Goal: Task Accomplishment & Management: Manage account settings

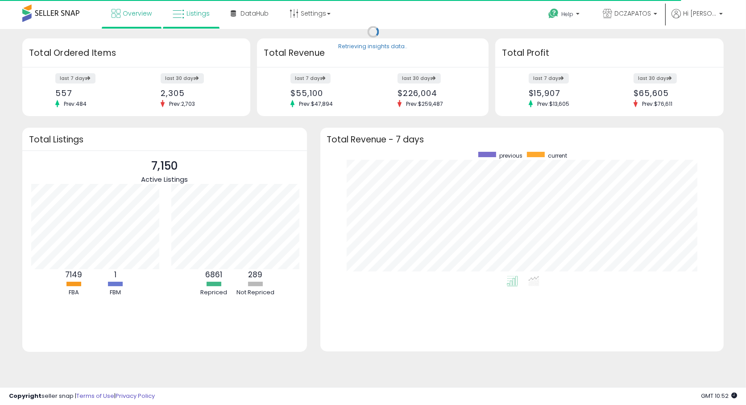
scroll to position [446095, 445833]
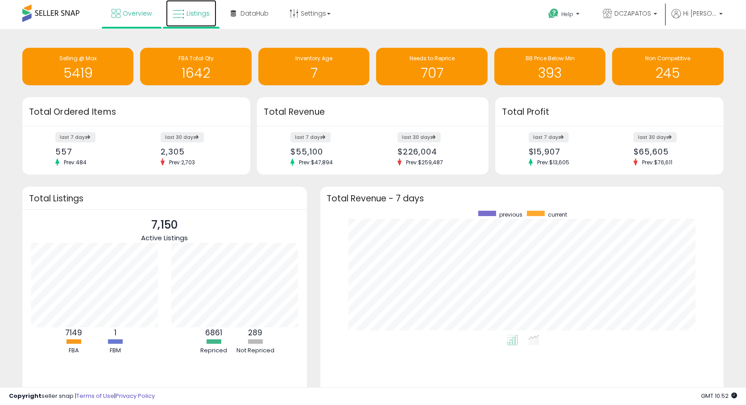
click at [181, 9] on icon at bounding box center [179, 14] width 12 height 12
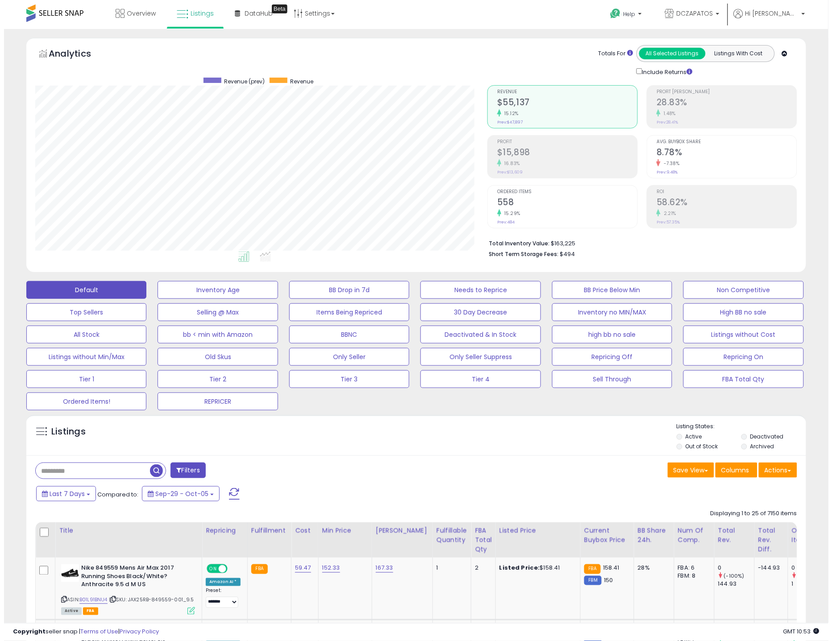
scroll to position [183, 452]
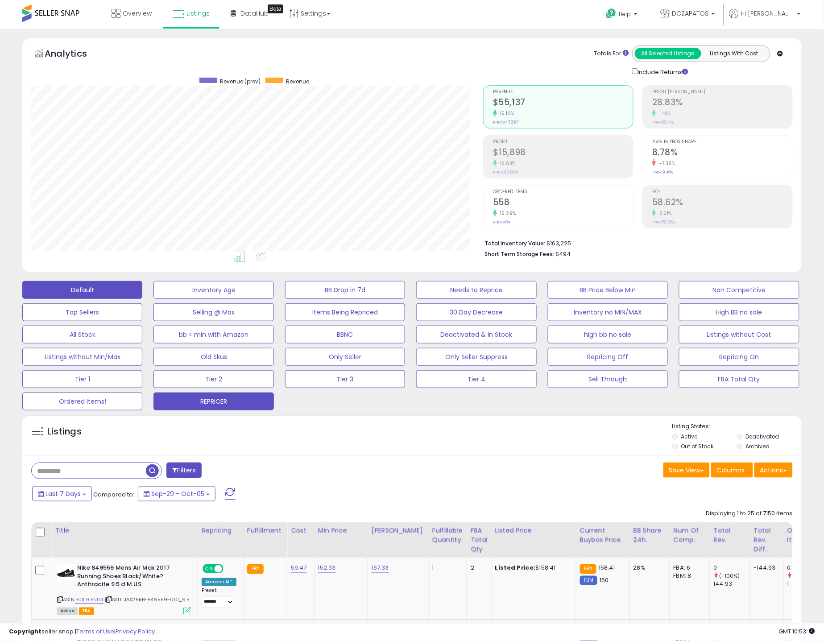
click at [246, 403] on button "REPRICER" at bounding box center [213, 402] width 120 height 18
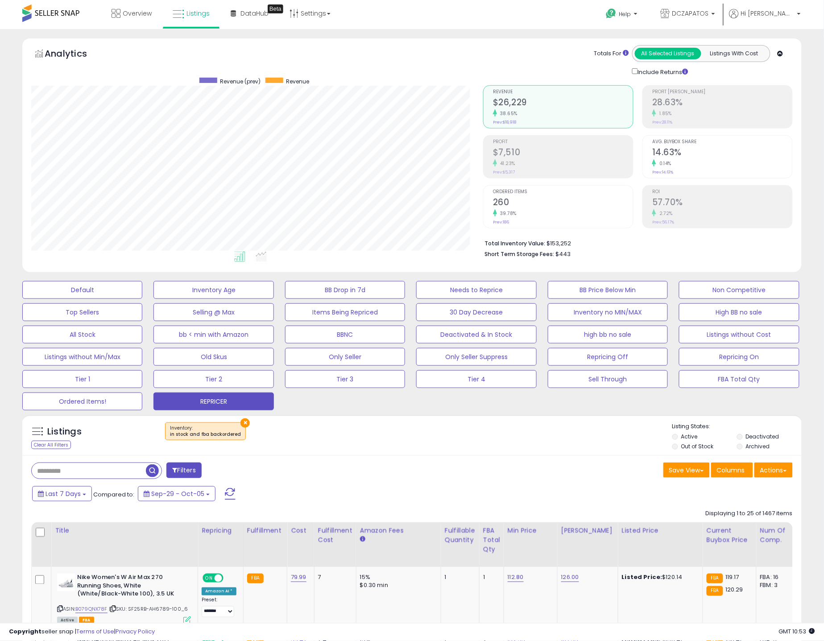
scroll to position [183, 452]
click at [753, 404] on button "Actions" at bounding box center [774, 470] width 38 height 15
click at [753, 404] on link "Export Visible Columns" at bounding box center [738, 512] width 98 height 14
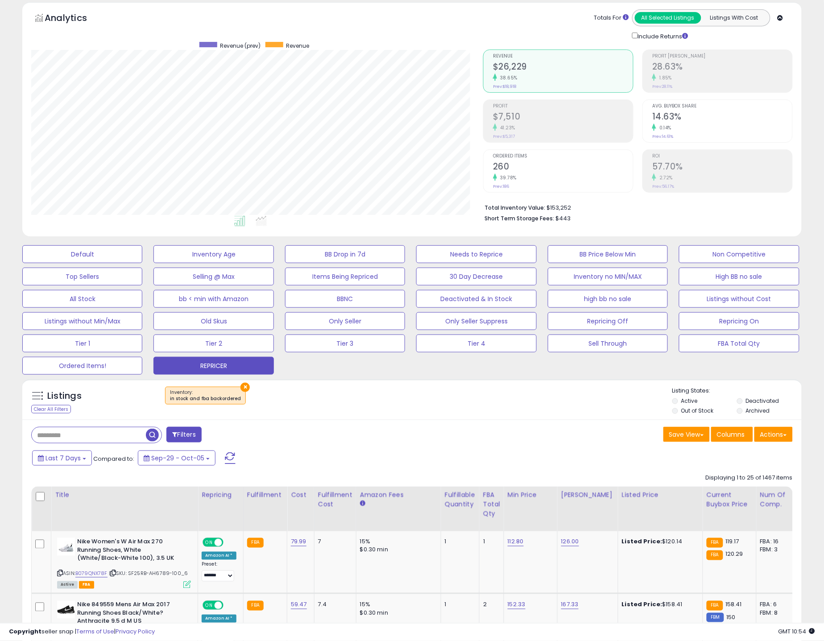
scroll to position [50, 0]
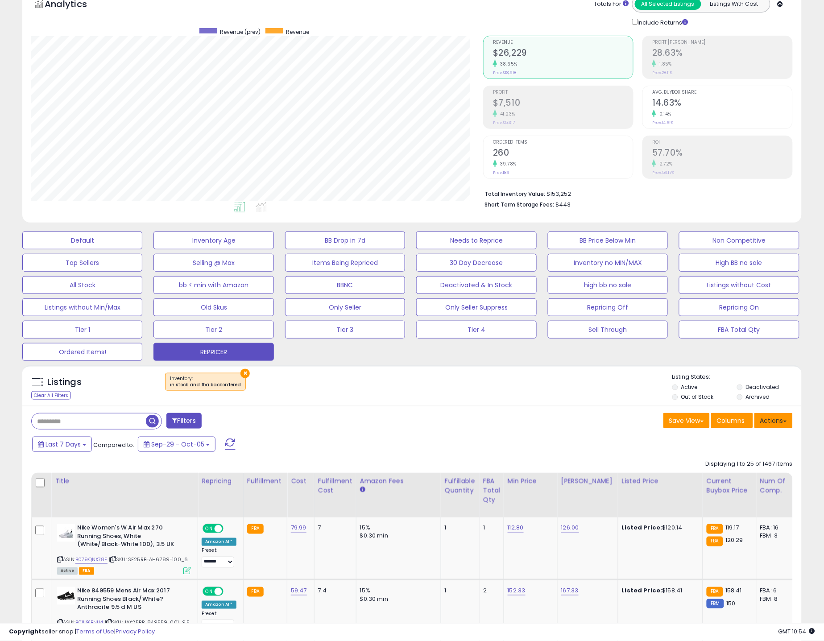
click at [753, 404] on button "Actions" at bounding box center [774, 420] width 38 height 15
click at [753, 404] on link "Export Visible Columns" at bounding box center [738, 462] width 98 height 14
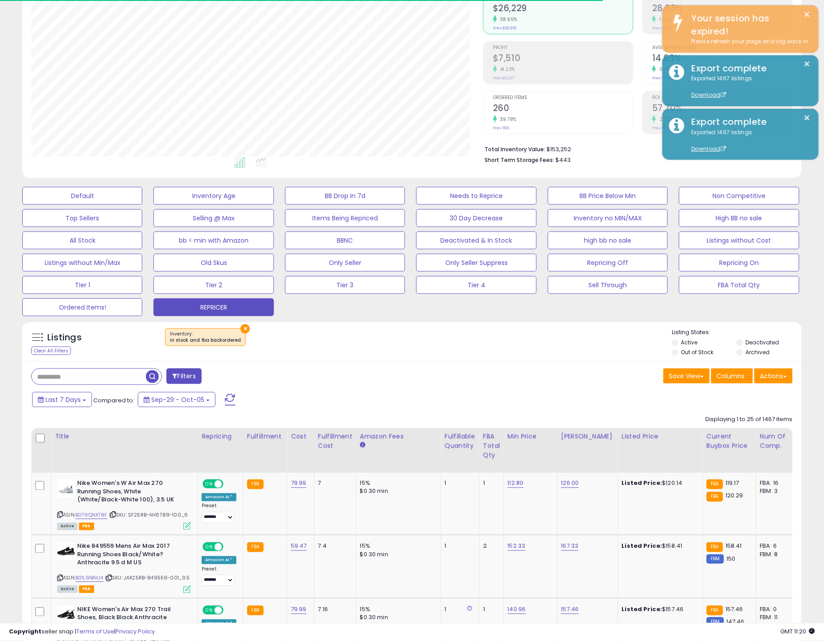
scroll to position [99, 0]
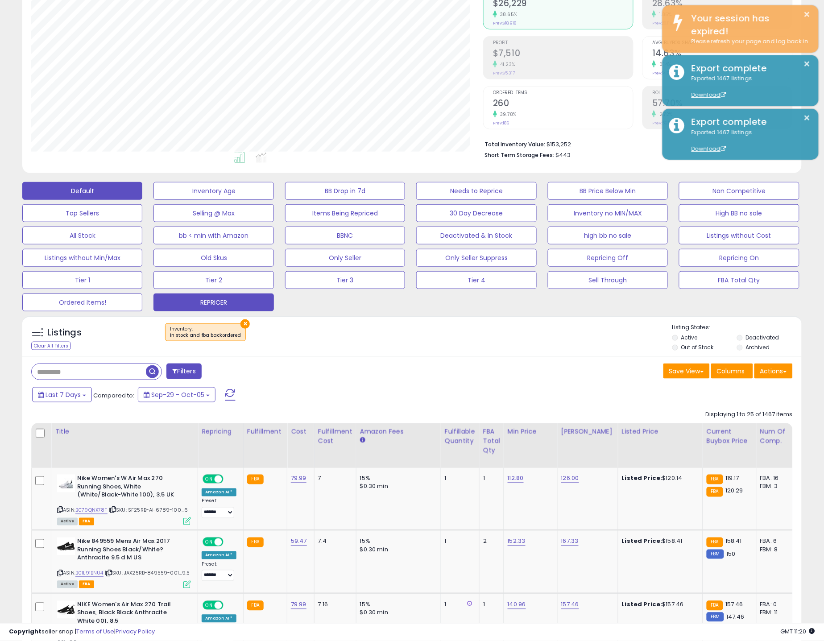
click at [60, 182] on button "Default" at bounding box center [82, 191] width 120 height 18
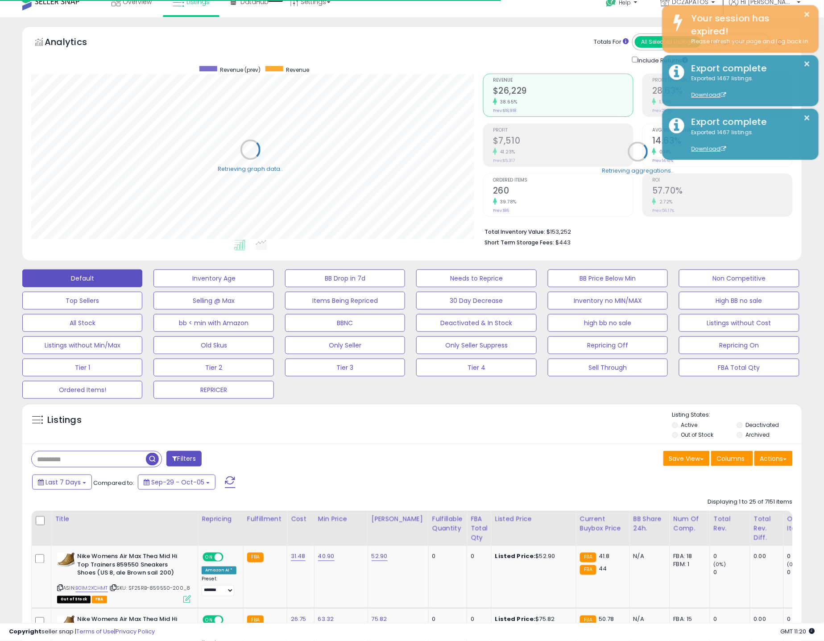
scroll to position [446036, 445767]
click at [78, 404] on input "text" at bounding box center [89, 460] width 114 height 16
paste input "**********"
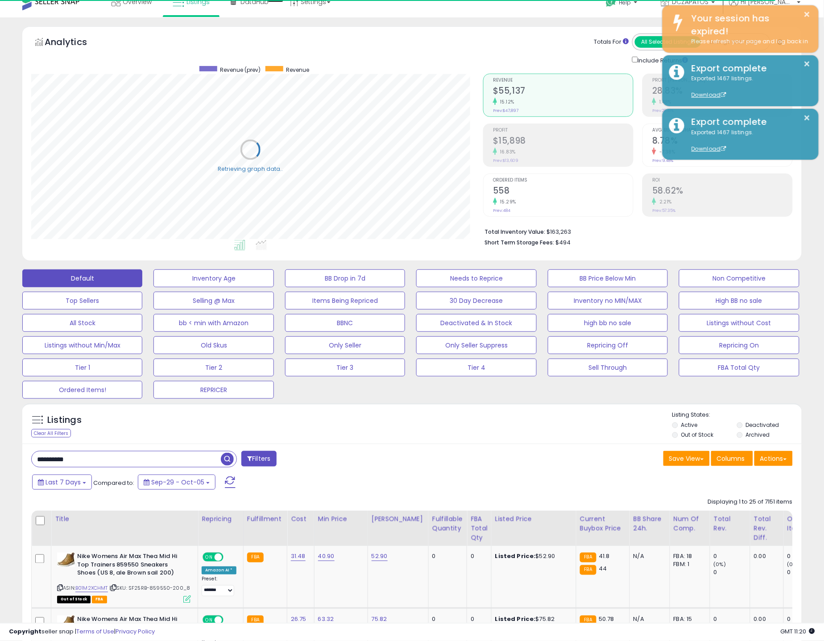
type input "**********"
click at [231, 404] on span "button" at bounding box center [227, 459] width 13 height 13
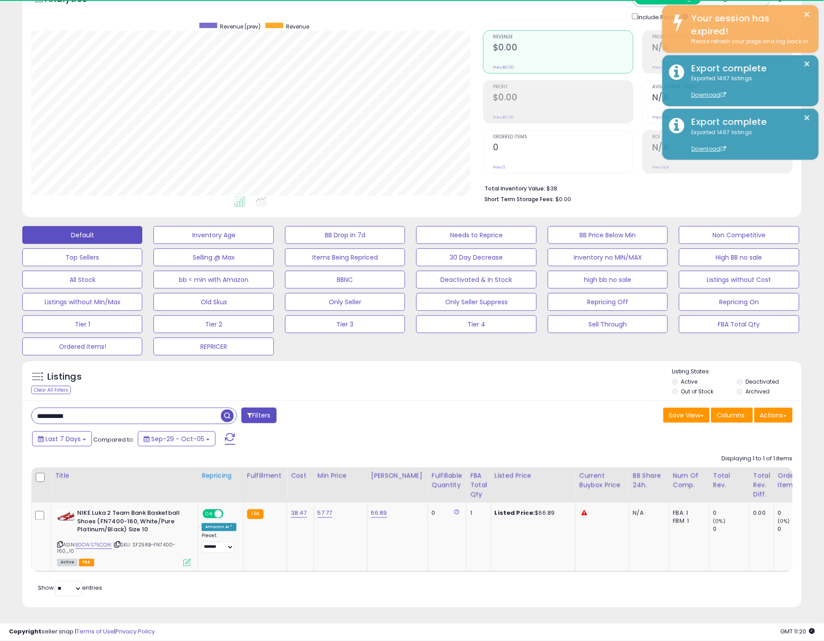
scroll to position [183, 452]
click at [322, 404] on link "57.77" at bounding box center [325, 513] width 15 height 9
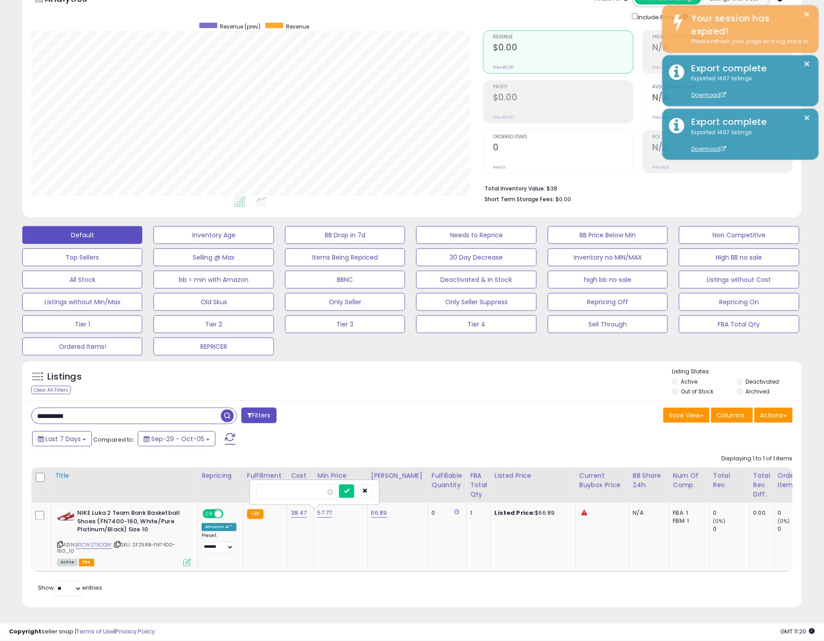
drag, startPoint x: 305, startPoint y: 481, endPoint x: 100, endPoint y: 475, distance: 204.5
click at [100, 404] on table "Title Repricing" at bounding box center [606, 520] width 1150 height 105
type input "**"
click at [349, 404] on icon "submit" at bounding box center [346, 490] width 5 height 5
click at [378, 404] on link "66.89" at bounding box center [379, 513] width 16 height 9
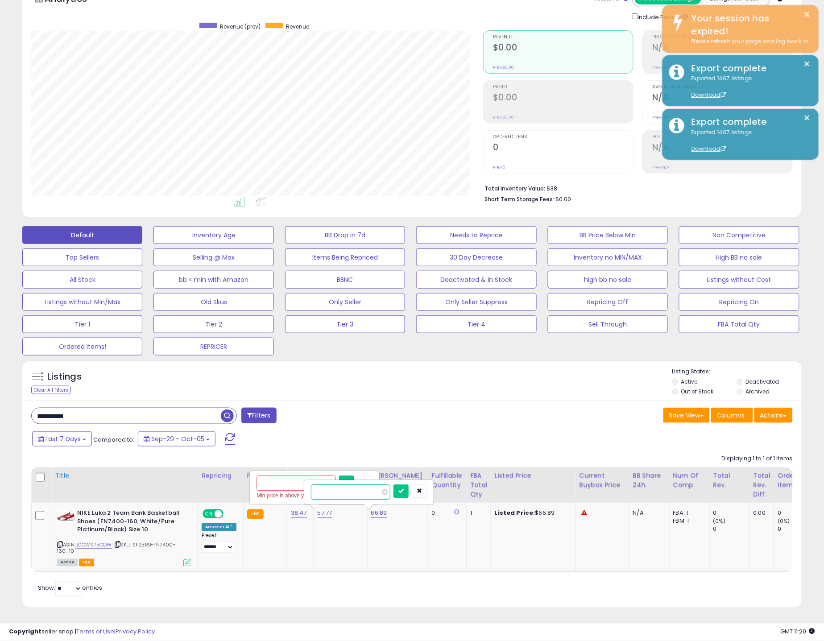
drag, startPoint x: 345, startPoint y: 481, endPoint x: 102, endPoint y: 476, distance: 243.2
click at [103, 404] on table "Title Repricing" at bounding box center [606, 520] width 1150 height 105
type input "**"
click at [409, 404] on button "submit" at bounding box center [401, 491] width 15 height 13
click at [319, 404] on link "57.77" at bounding box center [325, 513] width 15 height 9
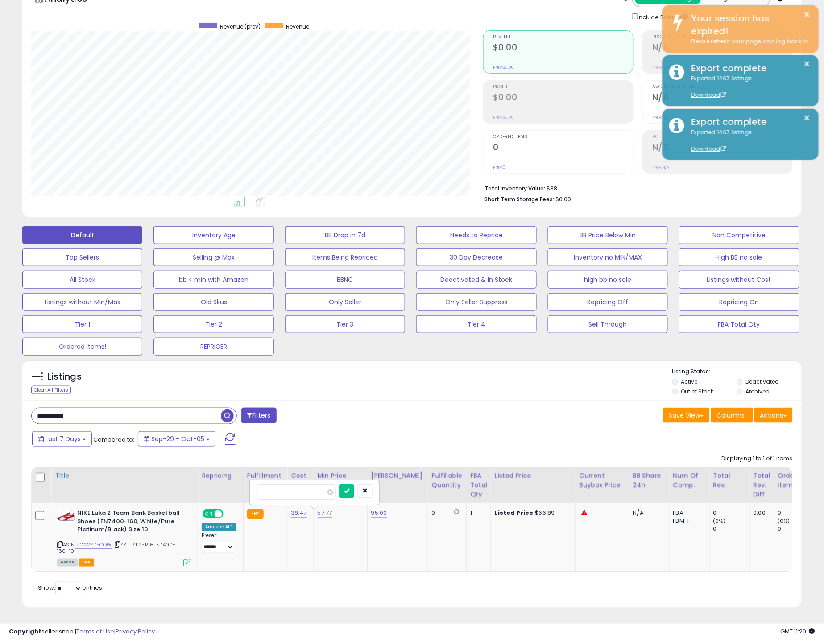
drag, startPoint x: 315, startPoint y: 486, endPoint x: 94, endPoint y: 485, distance: 221.8
click at [94, 404] on table "Title Repricing" at bounding box center [606, 520] width 1150 height 105
type input "**"
click at [354, 404] on button "submit" at bounding box center [346, 491] width 15 height 13
